Goal: Check status: Check status

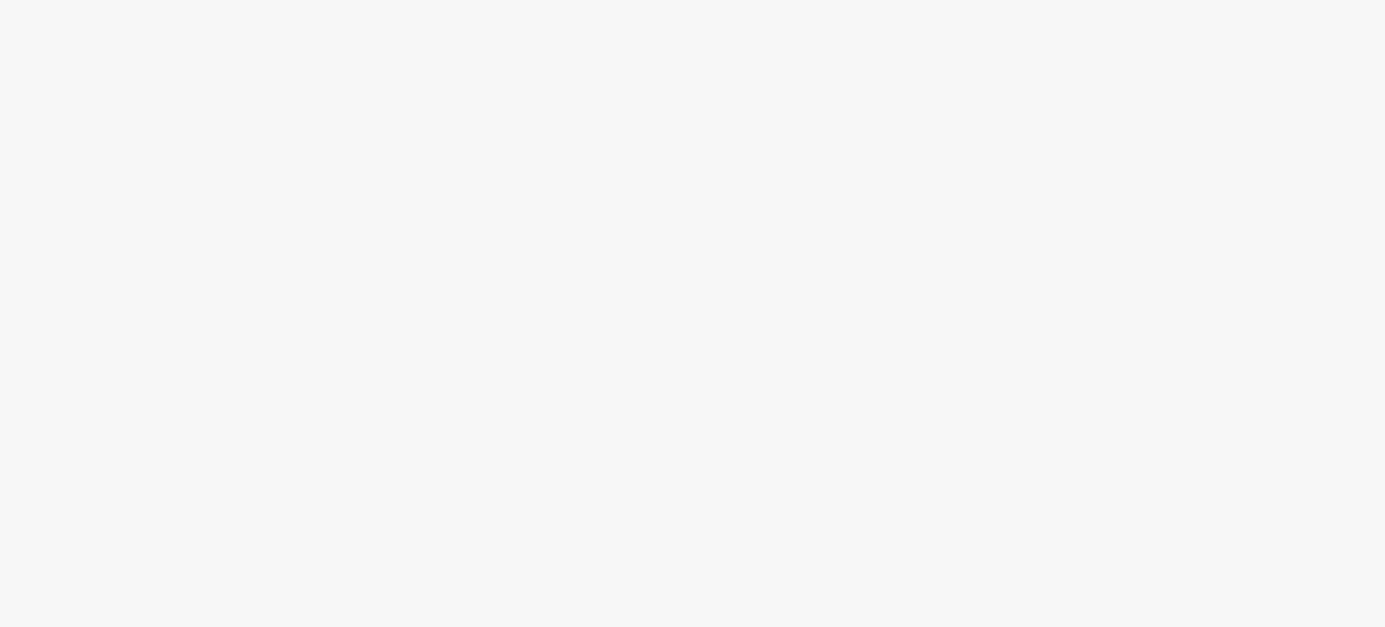
click at [257, 135] on body at bounding box center [692, 313] width 1385 height 627
click at [174, 153] on body at bounding box center [692, 313] width 1385 height 627
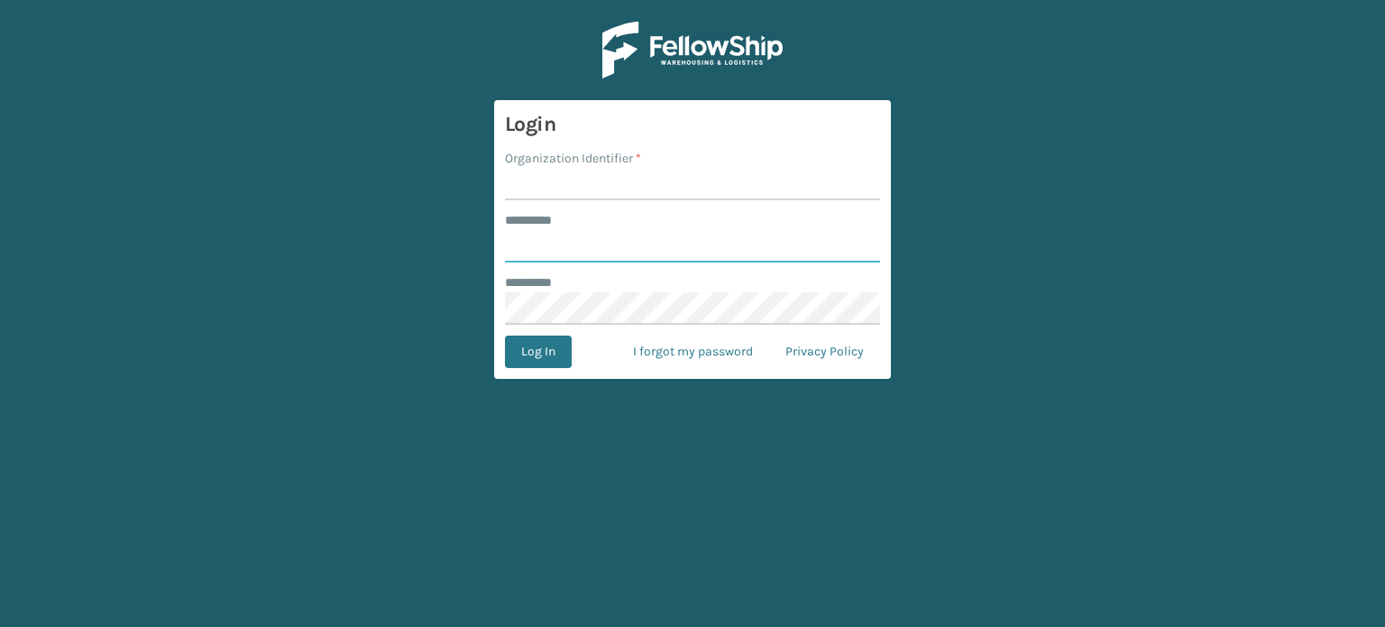
type input "******"
click at [662, 179] on input "Organization Identifier *" at bounding box center [692, 184] width 375 height 32
type input "SuperAdminOrganization"
click at [545, 344] on button "Log In" at bounding box center [538, 351] width 67 height 32
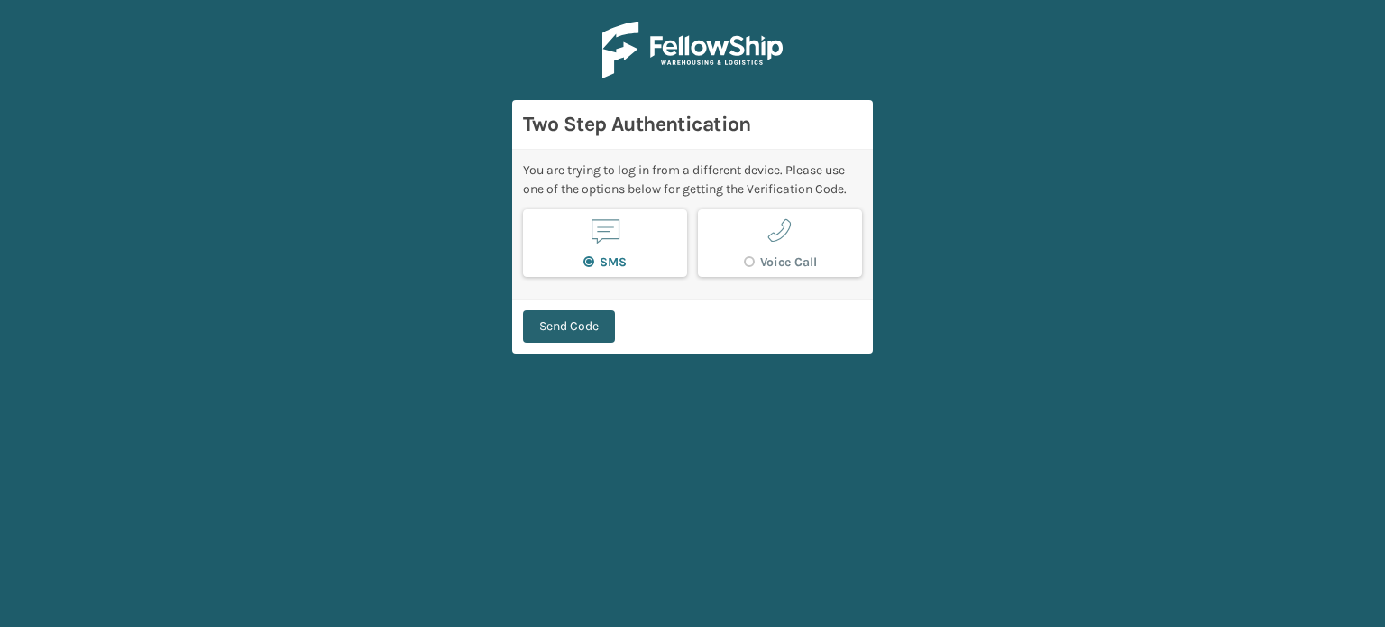
click at [541, 310] on button "Send Code" at bounding box center [569, 326] width 92 height 32
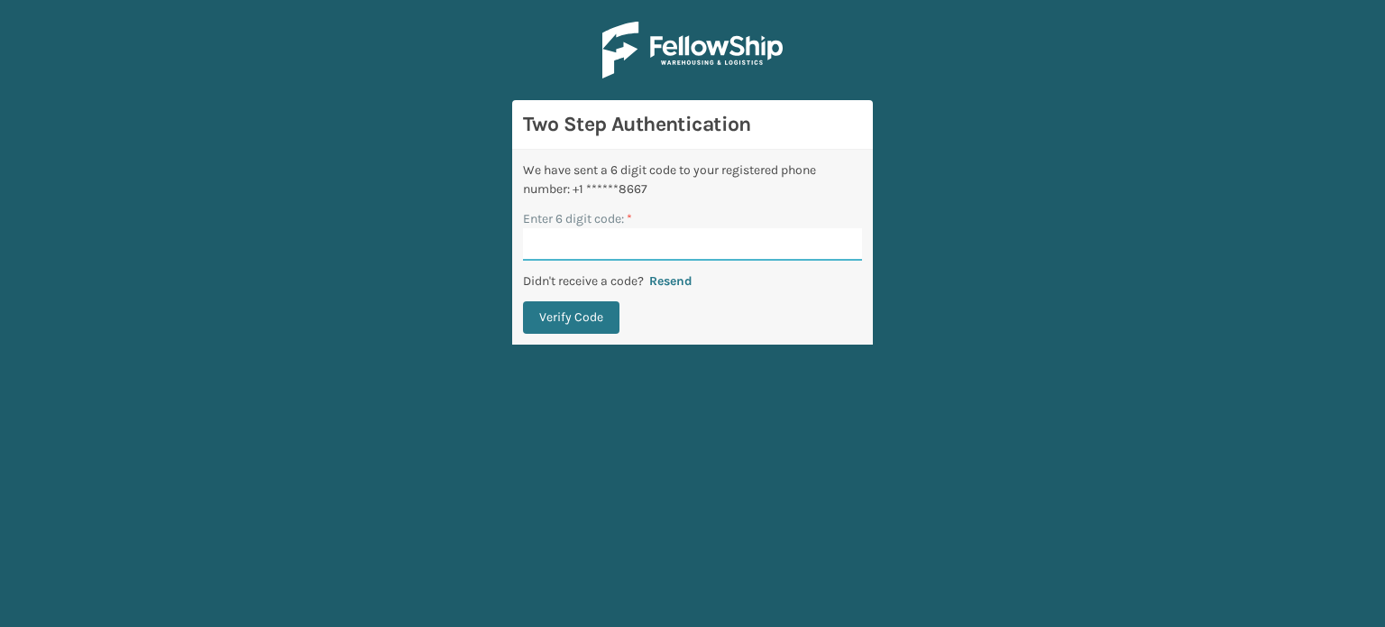
click at [711, 233] on input "Enter 6 digit code: *" at bounding box center [692, 244] width 339 height 32
type input "797114"
click at [523, 301] on button "Verify Code" at bounding box center [571, 317] width 96 height 32
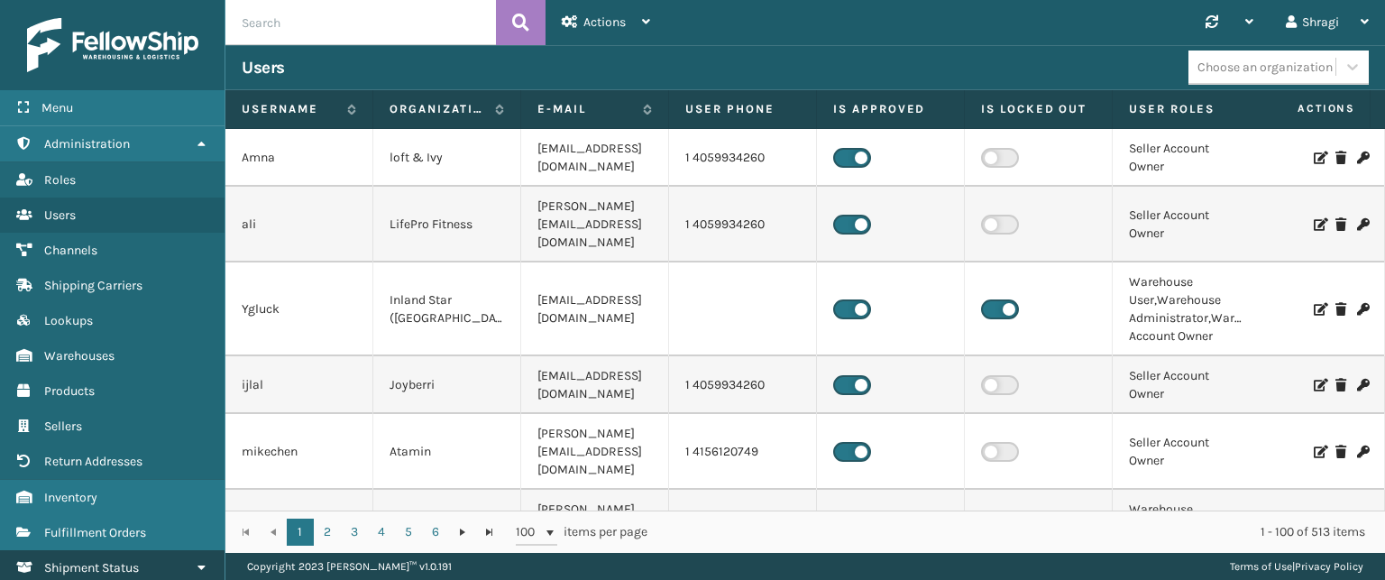
click at [108, 571] on span "Shipment Status" at bounding box center [91, 567] width 95 height 15
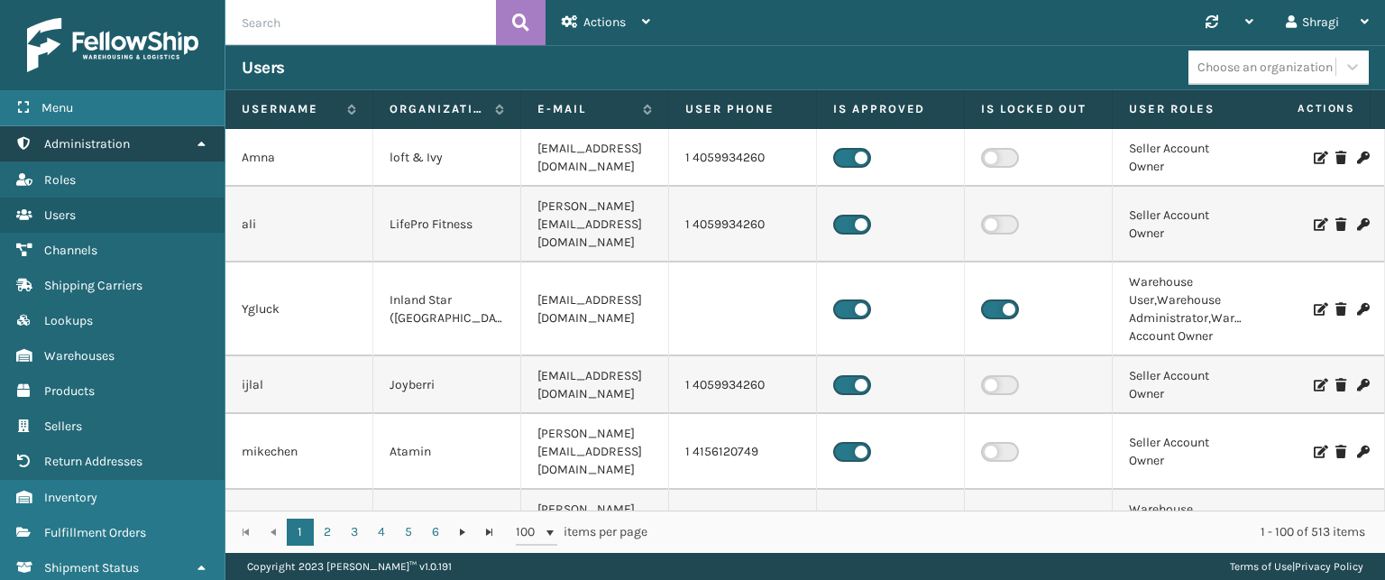
click at [195, 146] on icon at bounding box center [201, 143] width 14 height 13
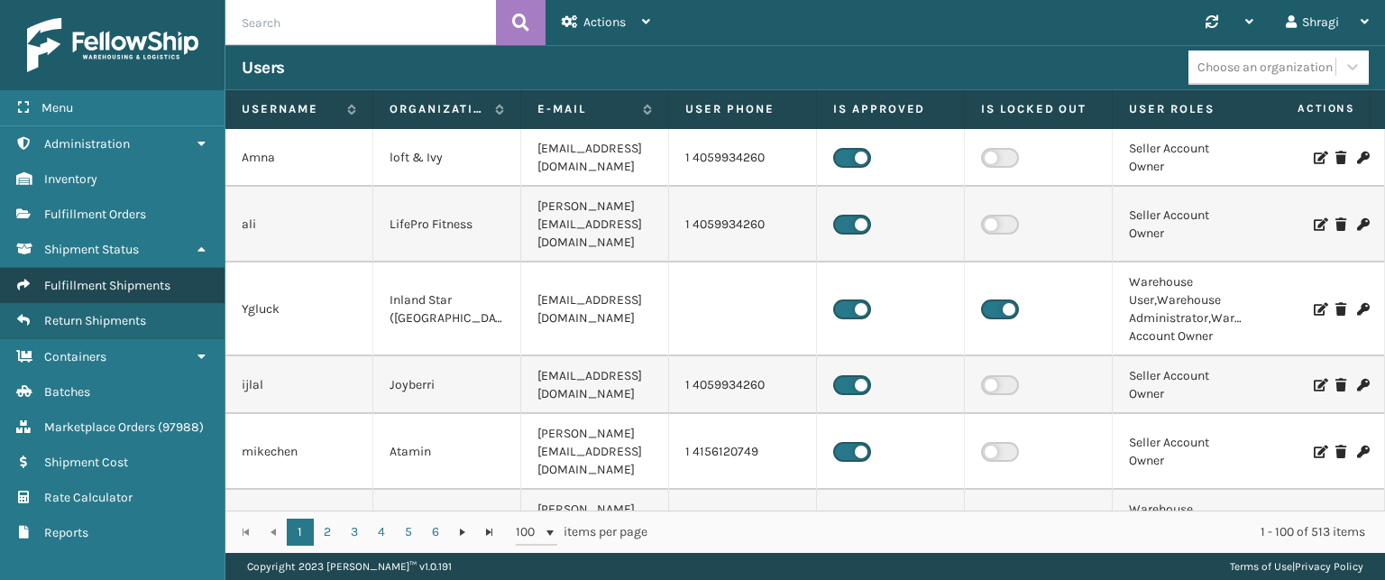
click at [133, 278] on span "Fulfillment Shipments" at bounding box center [107, 285] width 126 height 15
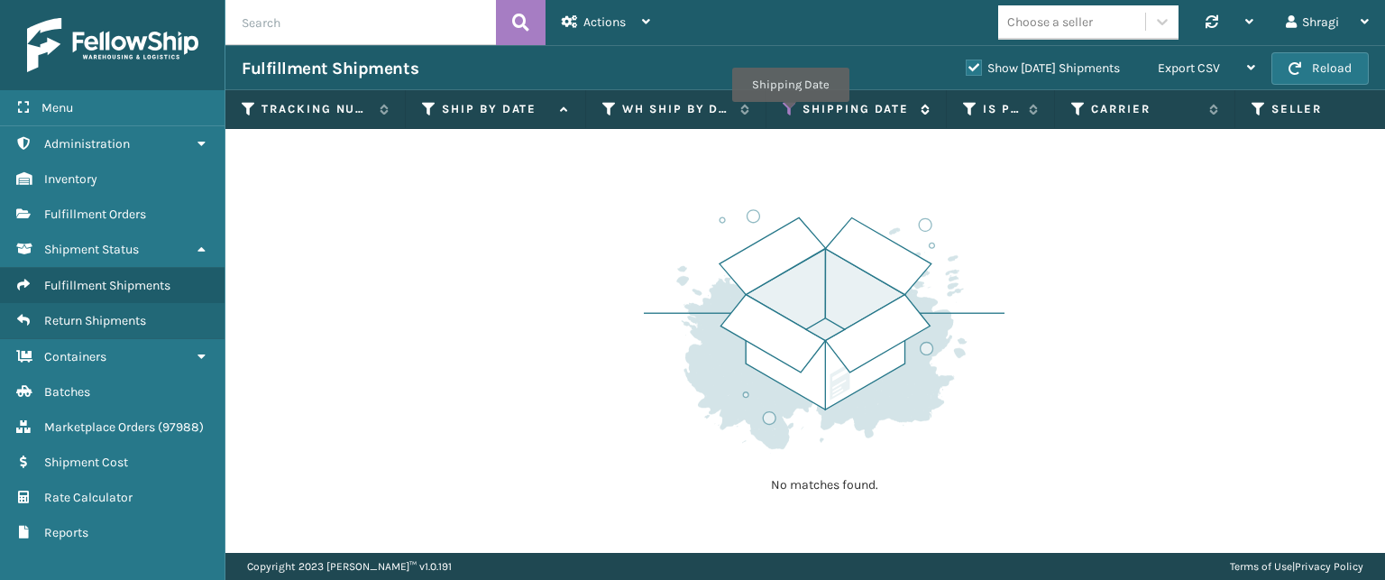
click at [790, 114] on icon at bounding box center [790, 109] width 14 height 16
click at [789, 101] on icon at bounding box center [790, 109] width 14 height 16
click at [783, 107] on icon at bounding box center [790, 109] width 14 height 16
click at [793, 104] on icon at bounding box center [790, 109] width 14 height 16
click at [792, 111] on icon at bounding box center [790, 109] width 14 height 16
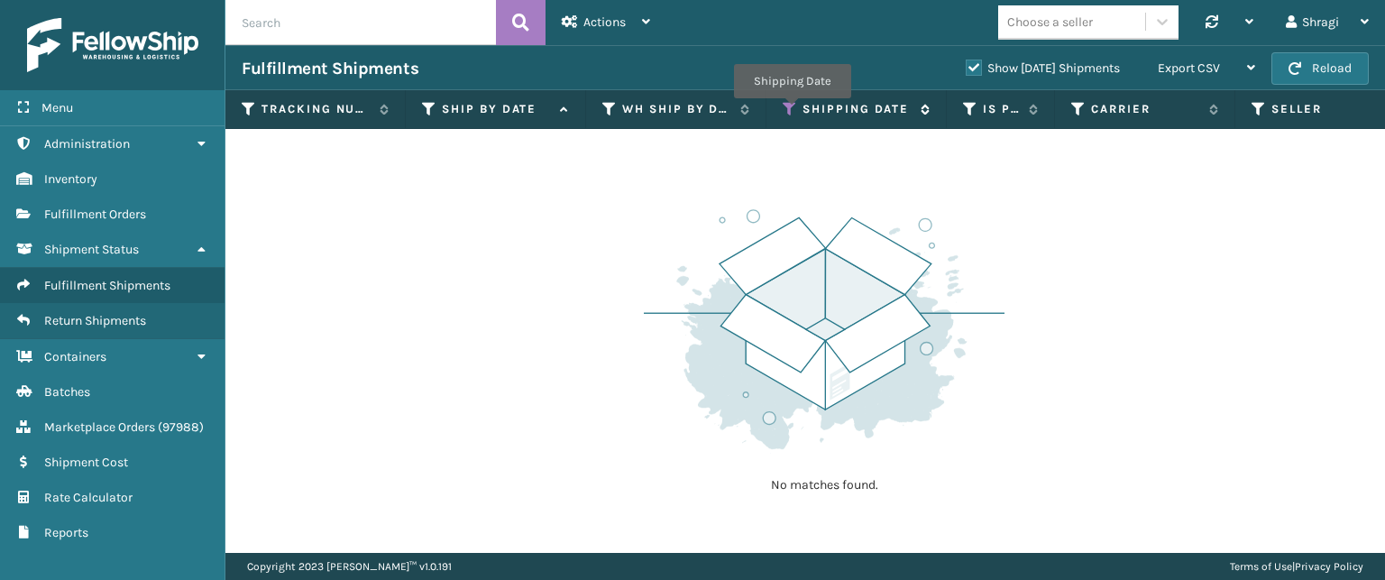
click at [792, 111] on icon at bounding box center [790, 109] width 14 height 16
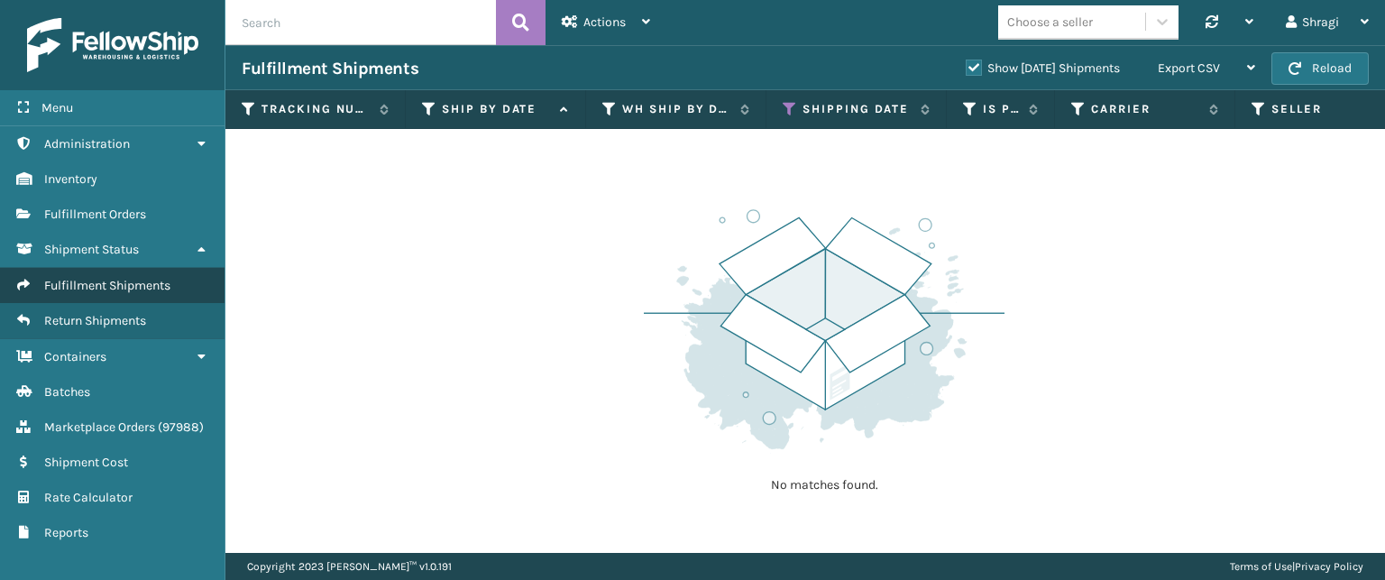
click at [105, 281] on span "Fulfillment Shipments" at bounding box center [107, 285] width 126 height 15
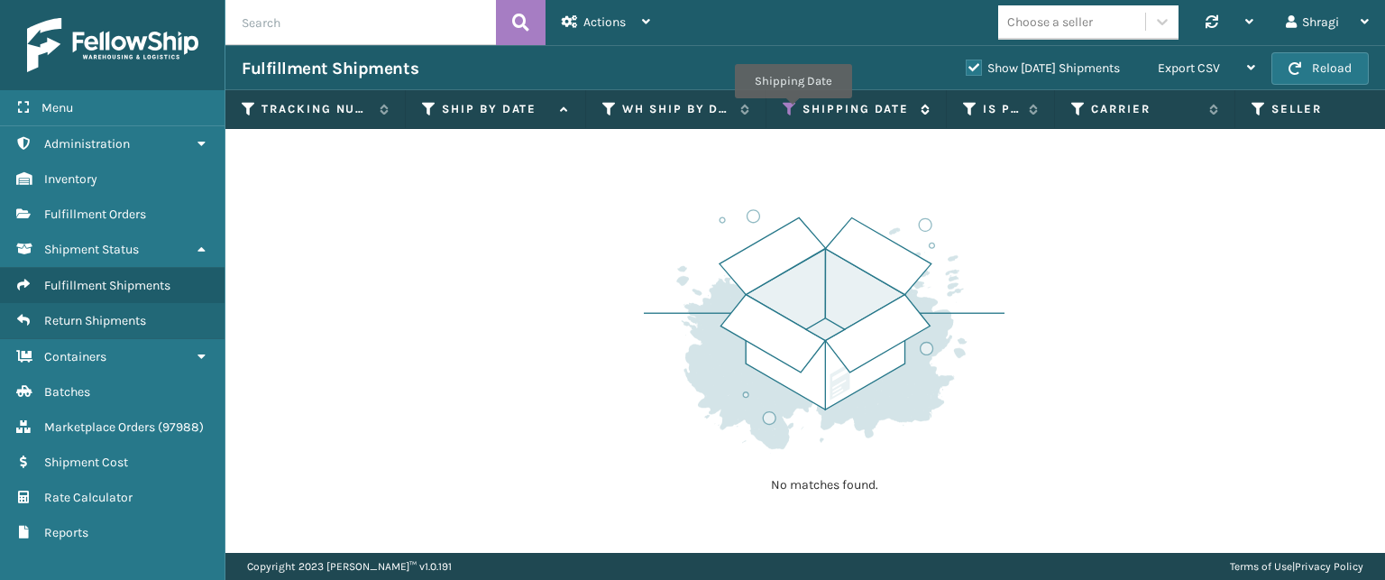
click at [793, 111] on icon at bounding box center [790, 109] width 14 height 16
drag, startPoint x: 790, startPoint y: 107, endPoint x: 940, endPoint y: 71, distance: 154.8
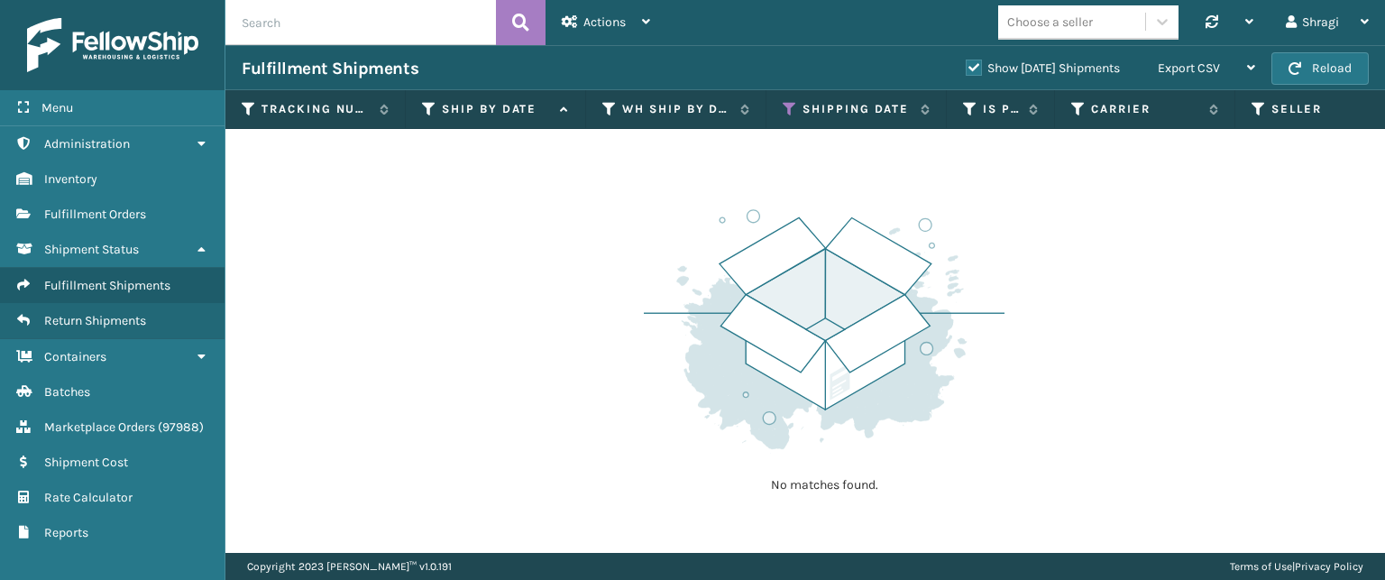
click at [949, 71] on div "Show [DATE] Shipments" at bounding box center [1045, 69] width 192 height 22
click at [966, 70] on label "Show [DATE] Shipments" at bounding box center [1043, 67] width 154 height 15
click at [966, 69] on input "Show [DATE] Shipments" at bounding box center [966, 64] width 1 height 12
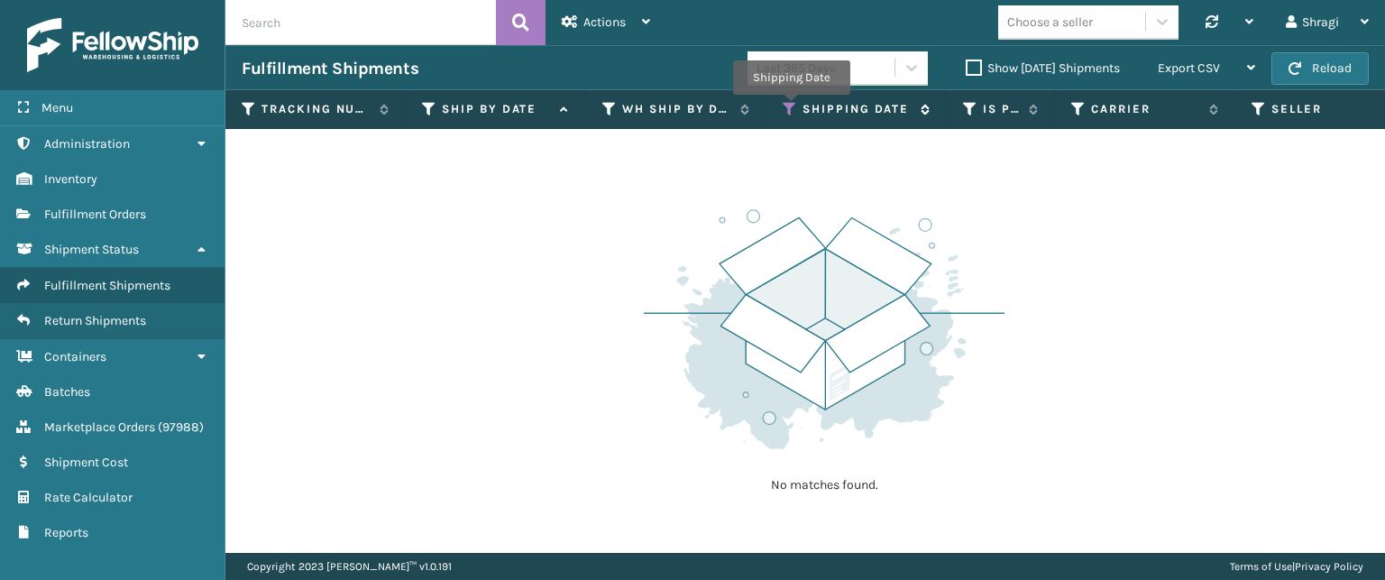
click at [791, 107] on icon at bounding box center [790, 109] width 14 height 16
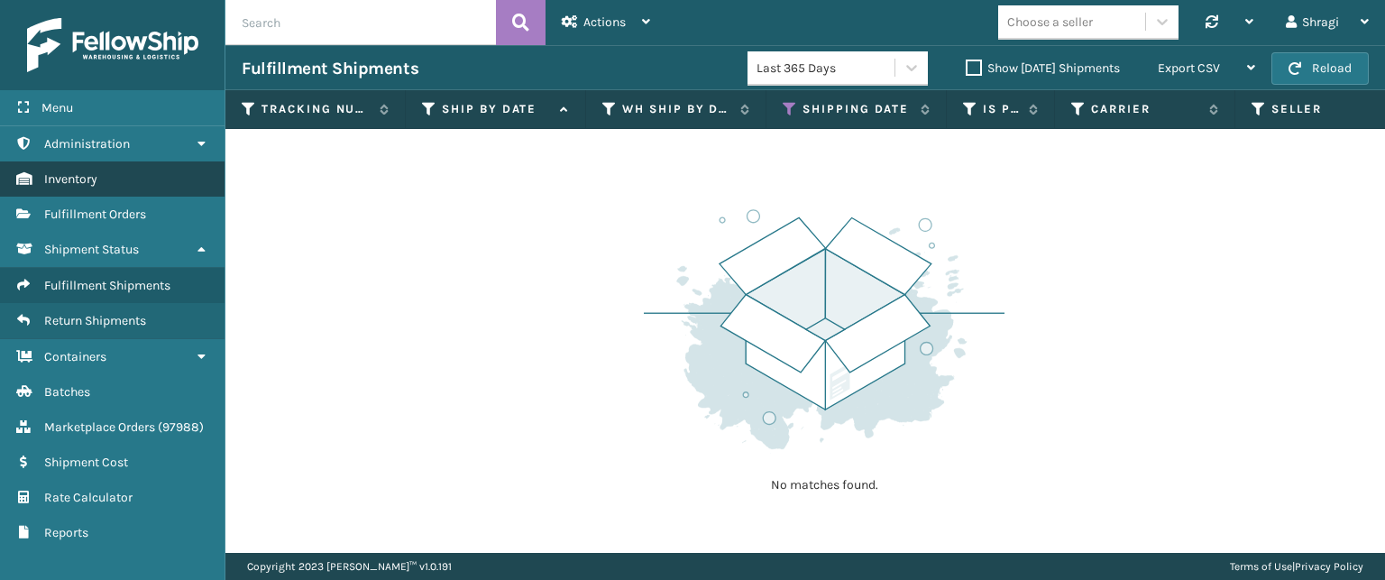
click at [119, 172] on link "Inventory" at bounding box center [112, 178] width 225 height 35
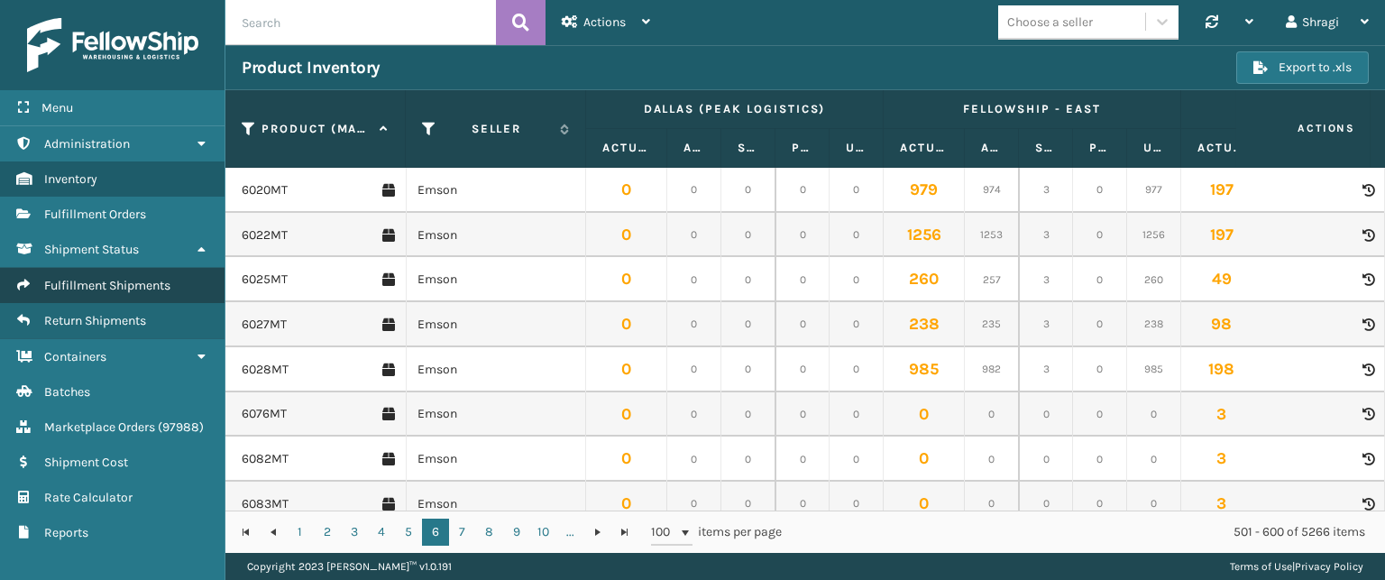
click at [118, 278] on span "Fulfillment Shipments" at bounding box center [107, 285] width 126 height 15
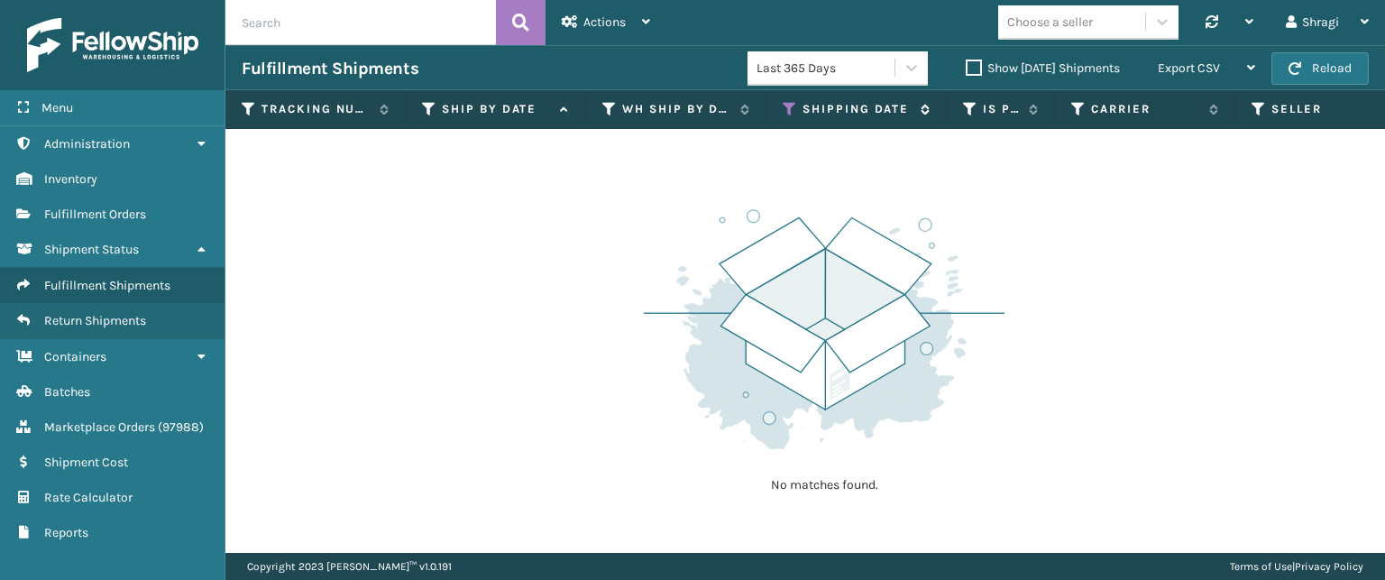
click at [799, 104] on div "Shipping Date" at bounding box center [856, 109] width 147 height 16
click at [776, 107] on th "Shipping Date" at bounding box center [856, 109] width 180 height 39
click at [793, 107] on icon at bounding box center [790, 109] width 14 height 16
click at [782, 111] on th "Shipping Date" at bounding box center [856, 109] width 180 height 39
click at [903, 59] on icon at bounding box center [912, 68] width 18 height 18
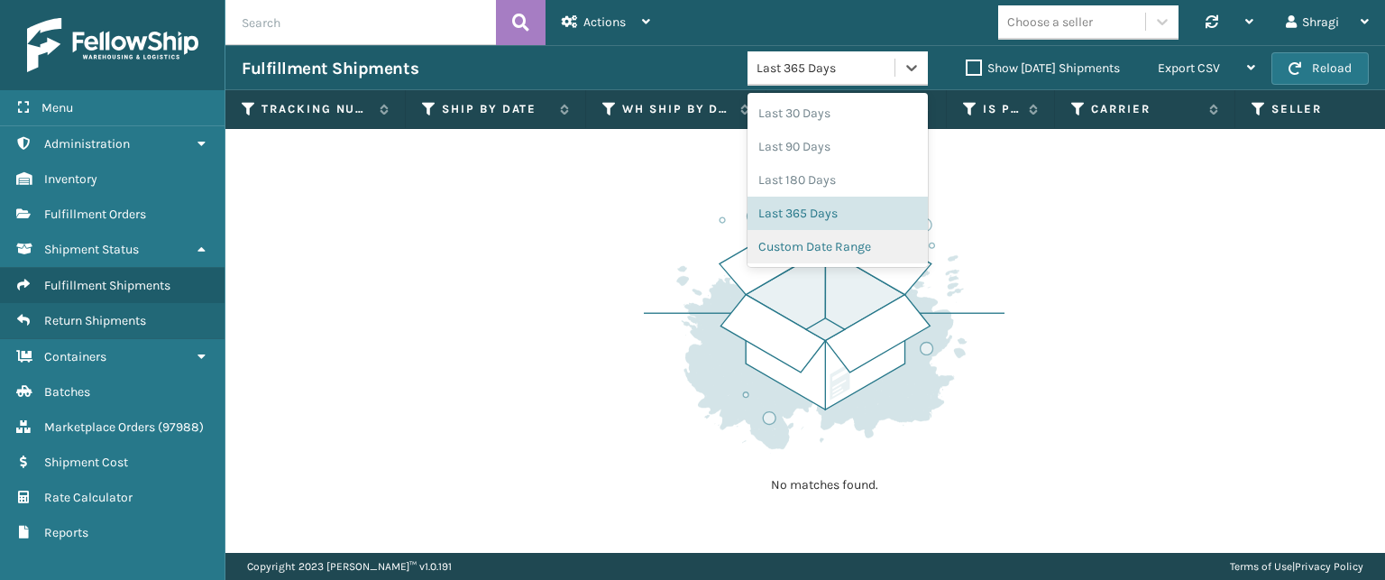
click at [782, 243] on div "Custom Date Range" at bounding box center [837, 246] width 180 height 33
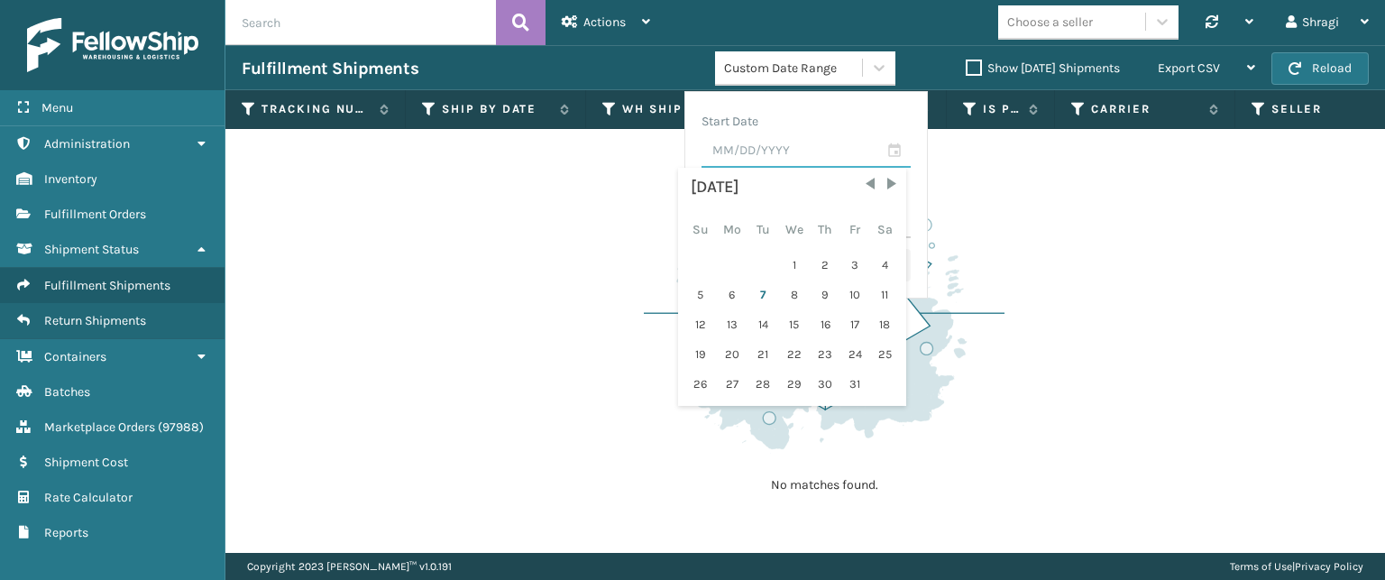
click at [705, 145] on input "text" at bounding box center [805, 151] width 209 height 32
click at [717, 292] on div "6" at bounding box center [732, 294] width 30 height 27
type input "[DATE]"
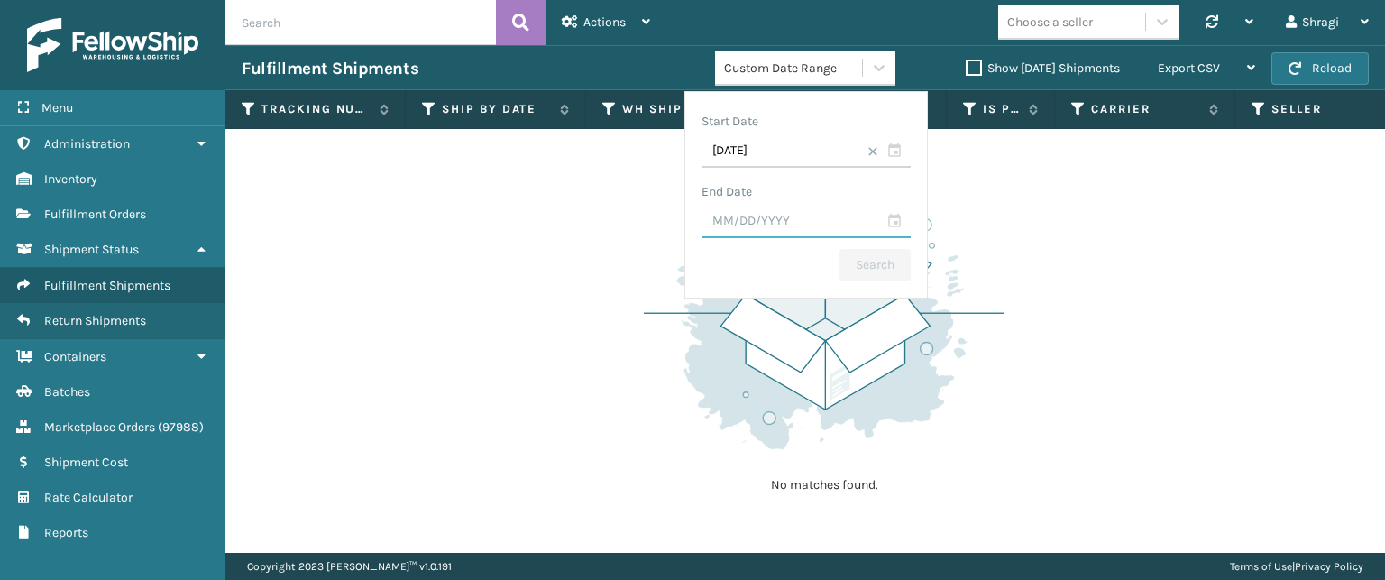
click at [710, 219] on input "text" at bounding box center [805, 222] width 209 height 32
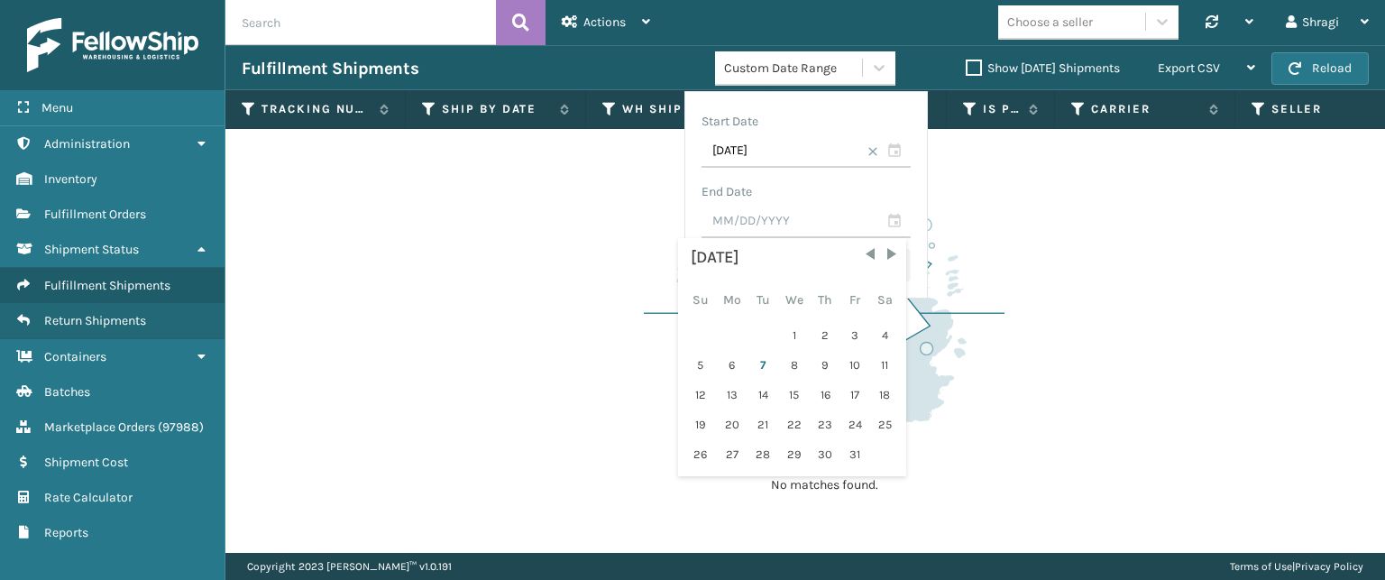
click at [705, 348] on div "[DATE] Su Mo Tu We Th Fr Sa 1 2 3 4 5 6 7 8 9 10 11 12 13 14 15 16 17 18 19 20 …" at bounding box center [791, 356] width 217 height 227
click at [717, 352] on div "6" at bounding box center [732, 365] width 30 height 27
type input "[DATE]"
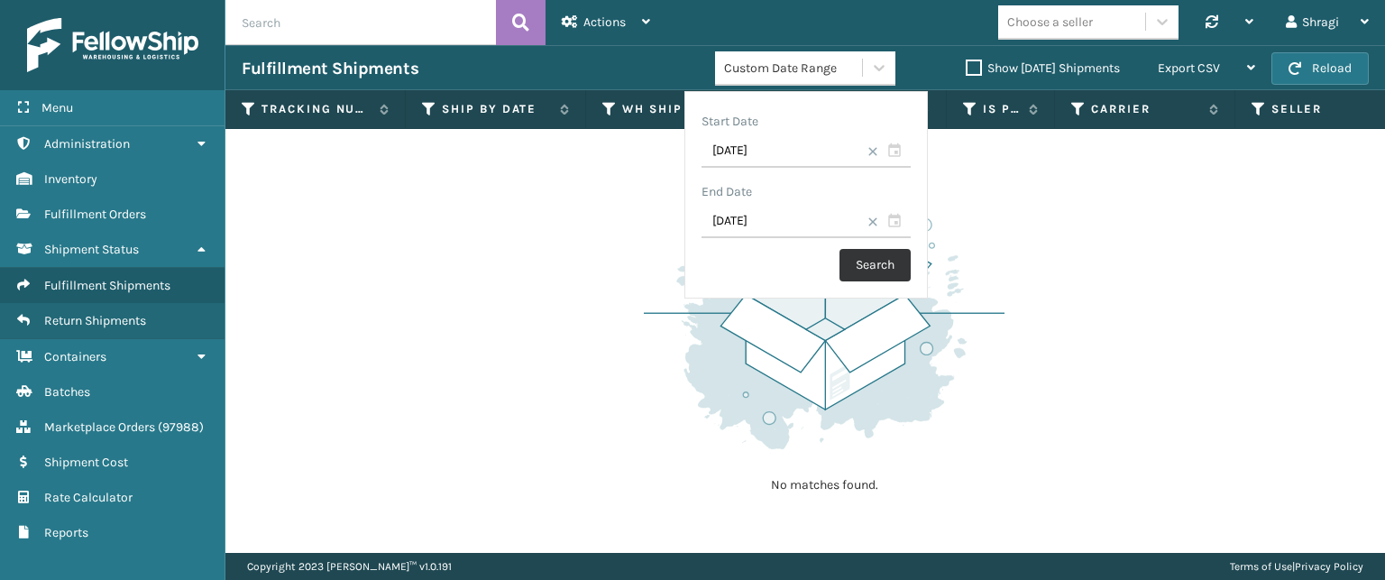
click at [839, 271] on button "Search" at bounding box center [874, 265] width 71 height 32
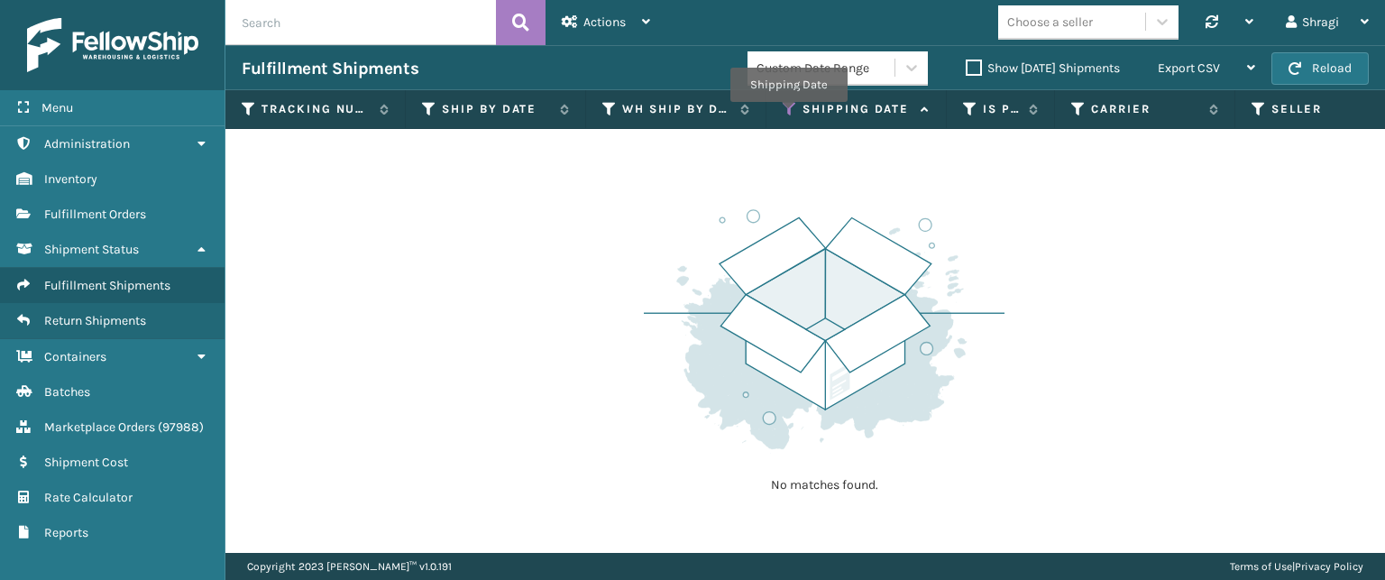
click at [788, 115] on icon at bounding box center [790, 109] width 14 height 16
click at [802, 109] on label "Shipping Date" at bounding box center [856, 109] width 109 height 16
click at [787, 109] on icon at bounding box center [790, 109] width 14 height 16
click at [1329, 20] on div "Shragi" at bounding box center [1327, 22] width 83 height 45
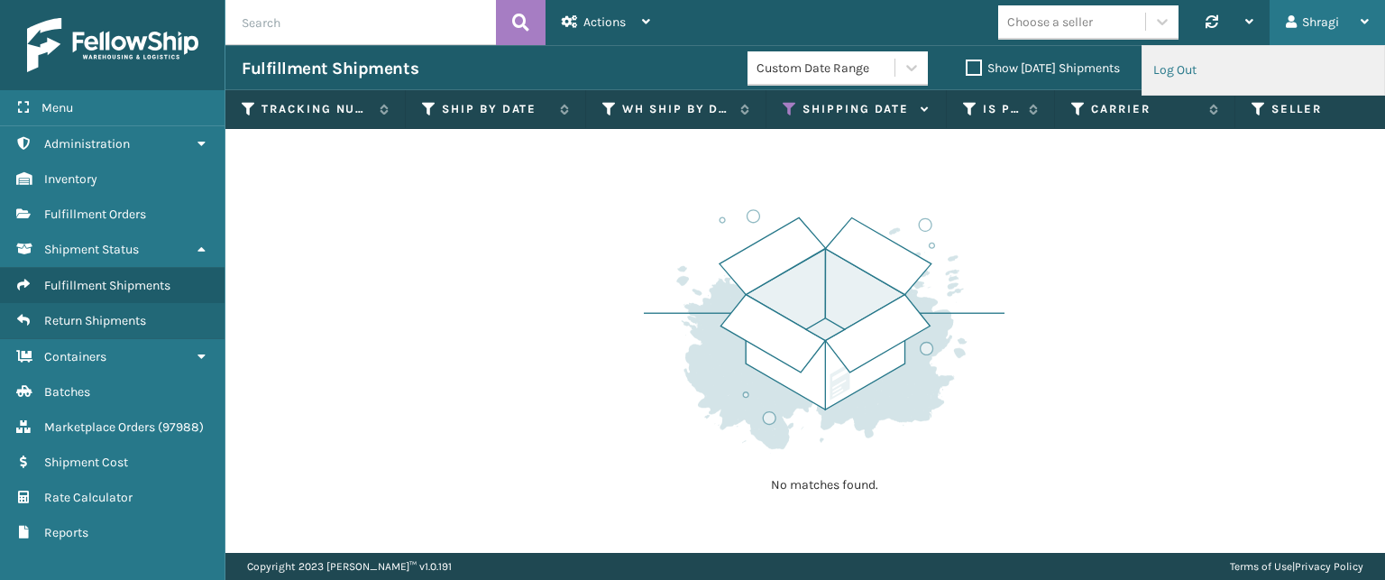
click at [1196, 78] on li "Log Out" at bounding box center [1263, 70] width 242 height 49
